Goal: Task Accomplishment & Management: Manage account settings

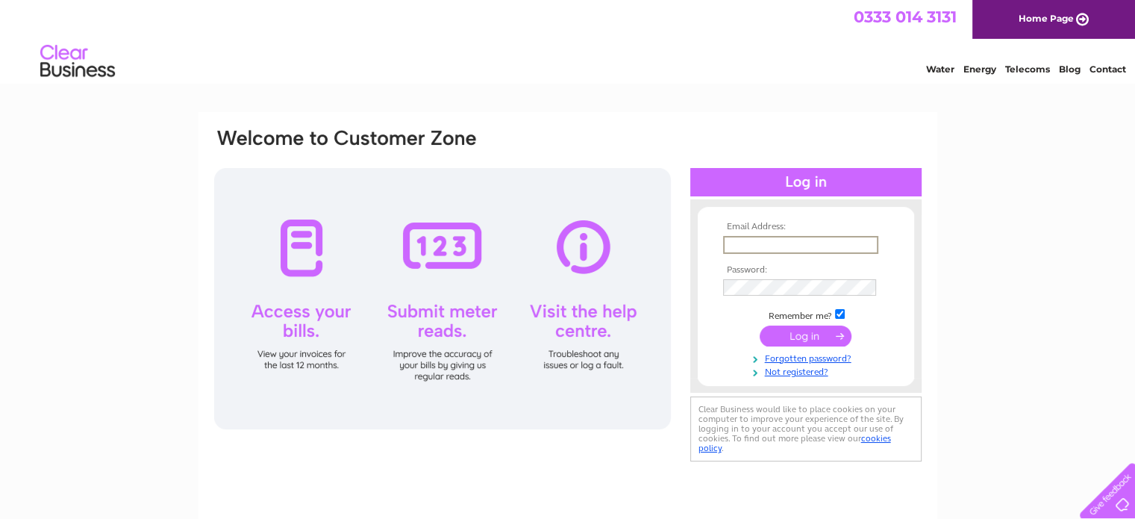
click at [792, 245] on input "text" at bounding box center [800, 245] width 155 height 18
type input "[EMAIL_ADDRESS][DOMAIN_NAME]"
click at [803, 249] on input "[EMAIL_ADDRESS][DOMAIN_NAME]" at bounding box center [800, 245] width 155 height 18
click at [791, 337] on input "submit" at bounding box center [806, 335] width 92 height 21
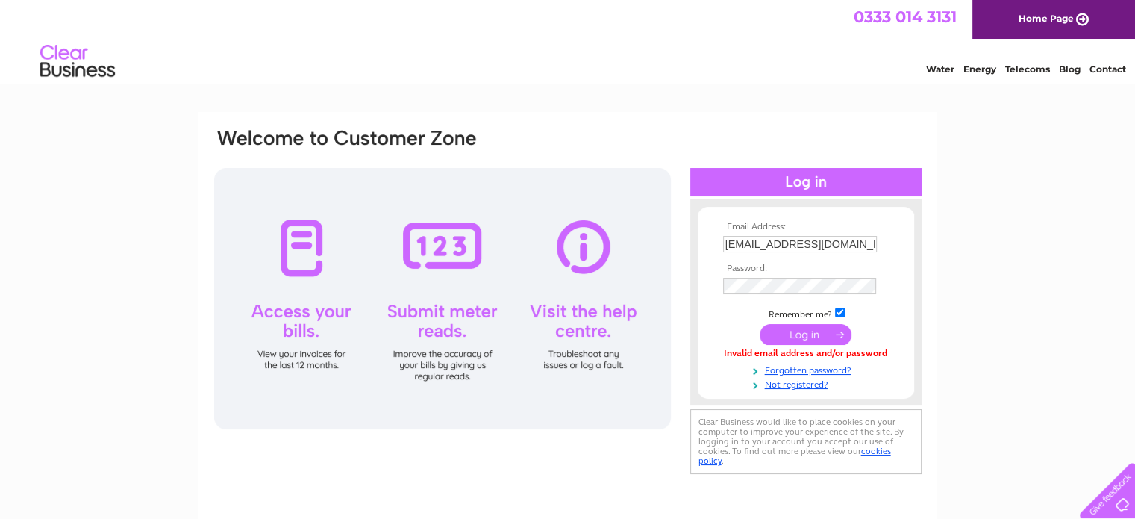
click at [803, 337] on input "submit" at bounding box center [806, 334] width 92 height 21
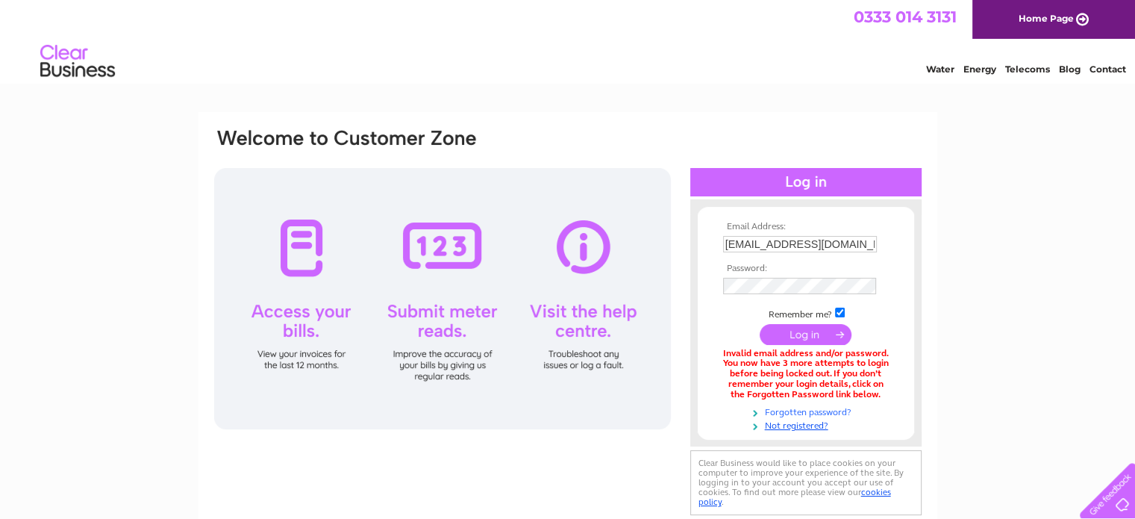
click at [830, 411] on link "Forgotten password?" at bounding box center [807, 411] width 169 height 14
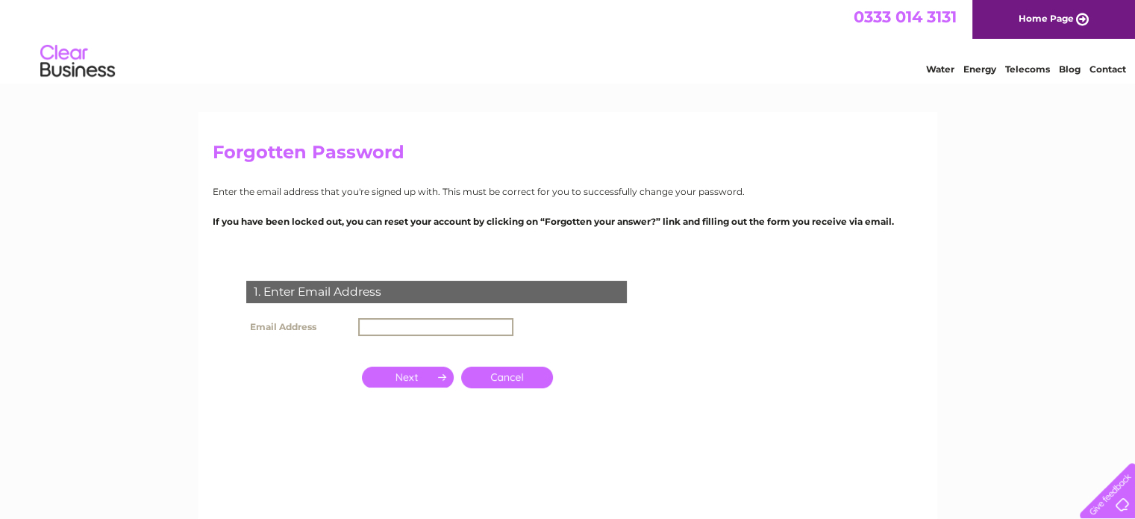
click at [368, 330] on input "text" at bounding box center [435, 327] width 155 height 18
type input "[EMAIL_ADDRESS][DOMAIN_NAME]"
click at [413, 376] on input "button" at bounding box center [408, 375] width 92 height 21
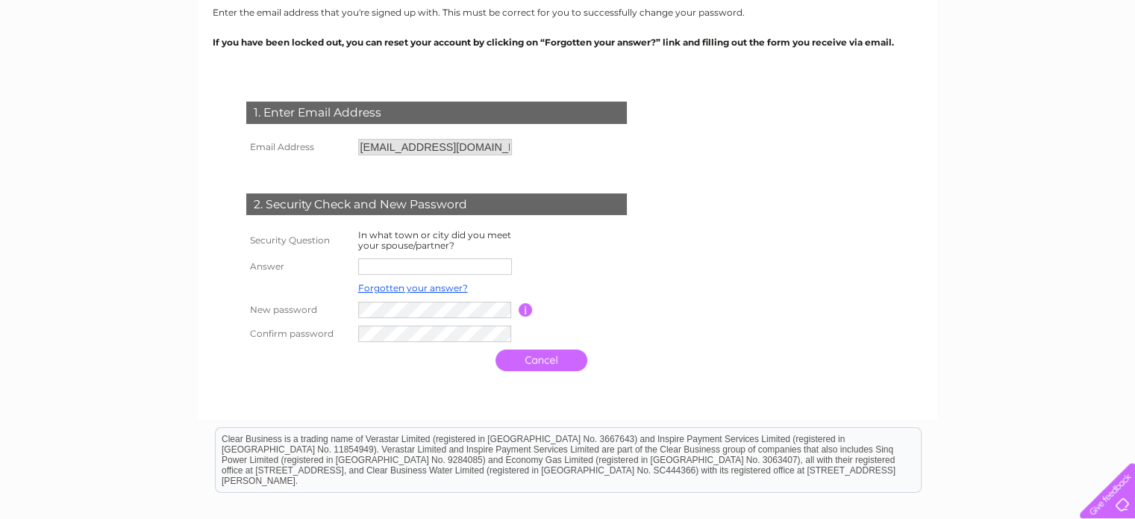
scroll to position [184, 0]
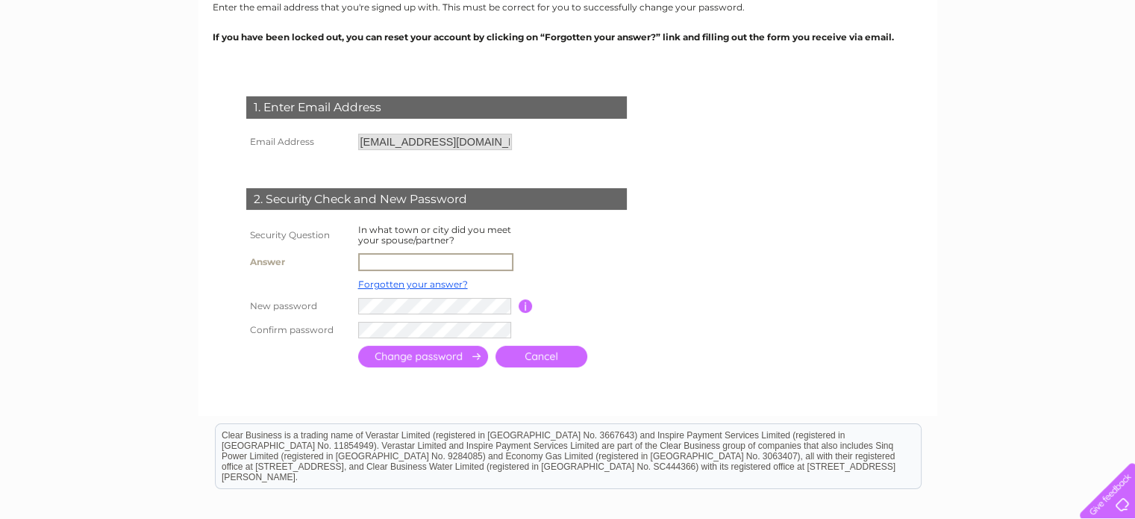
click at [401, 259] on input "text" at bounding box center [435, 262] width 155 height 18
type input "mumbai"
click at [525, 304] on input "button" at bounding box center [526, 304] width 14 height 13
click at [439, 357] on input "submit" at bounding box center [423, 355] width 130 height 22
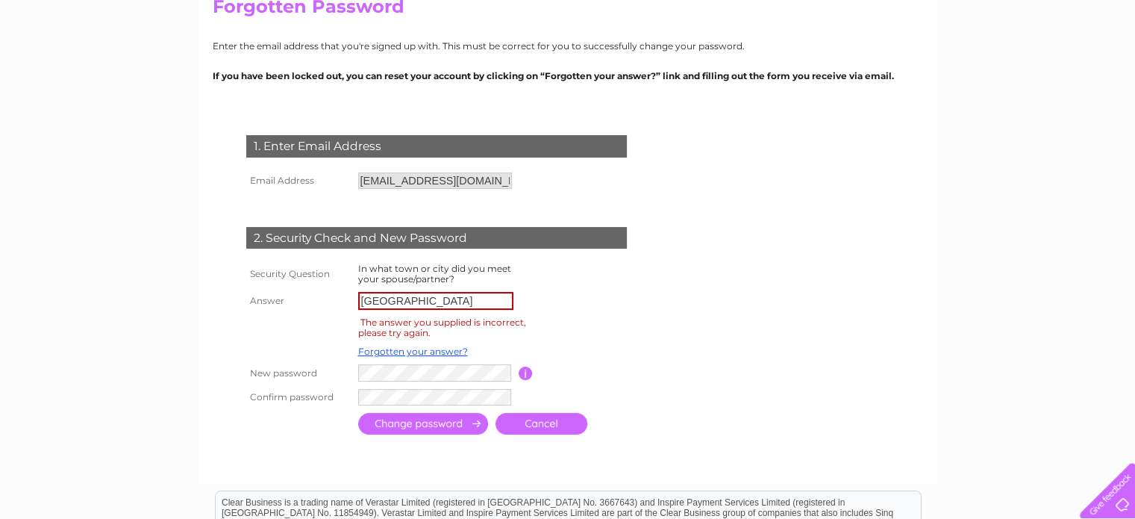
scroll to position [145, 0]
click at [435, 351] on link "Forgotten your answer?" at bounding box center [413, 351] width 110 height 11
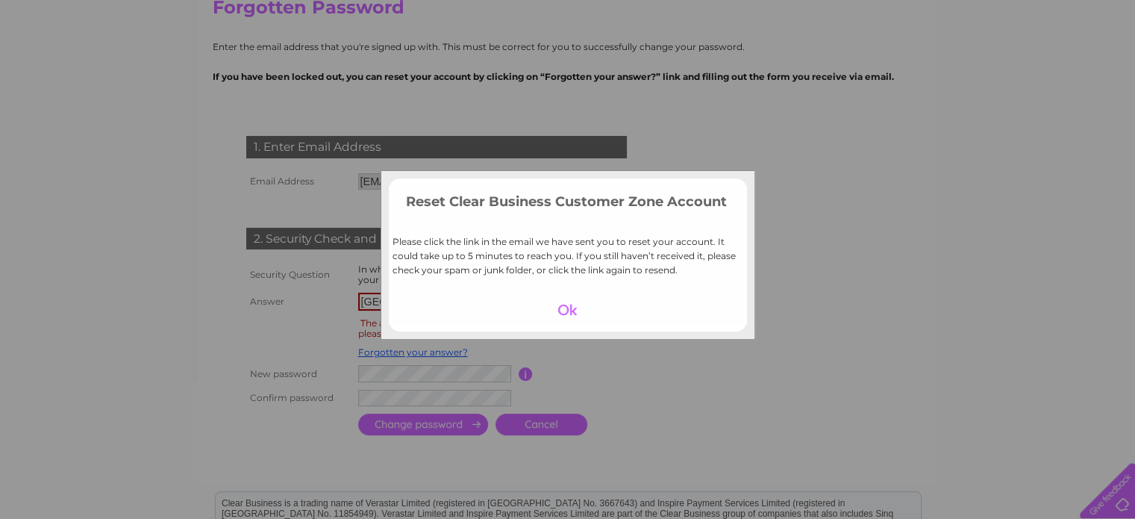
click at [570, 310] on div at bounding box center [568, 309] width 92 height 21
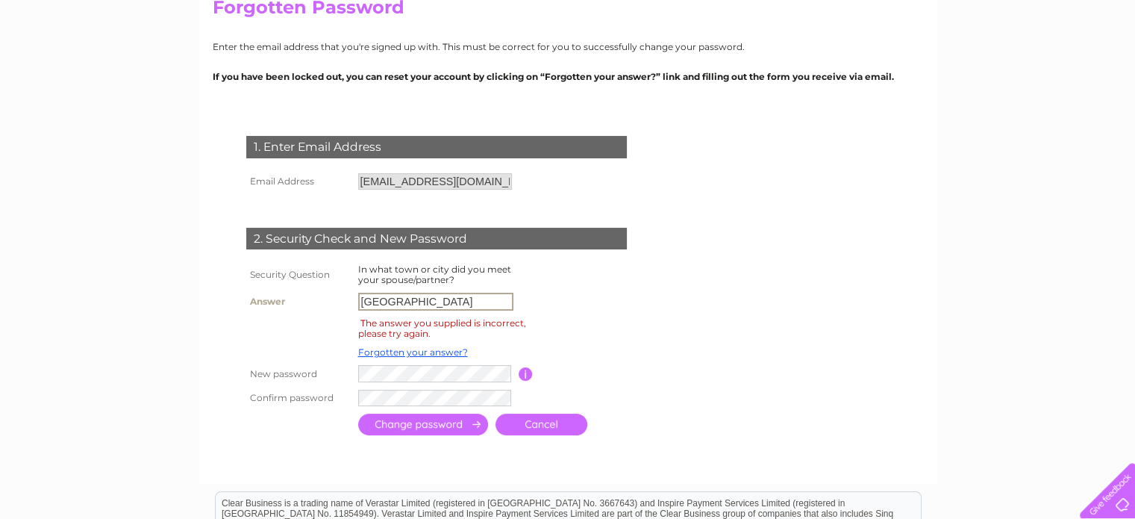
click at [424, 303] on input "[GEOGRAPHIC_DATA]" at bounding box center [435, 302] width 155 height 18
click at [409, 349] on link "Forgotten your answer?" at bounding box center [413, 351] width 110 height 11
